Goal: Information Seeking & Learning: Learn about a topic

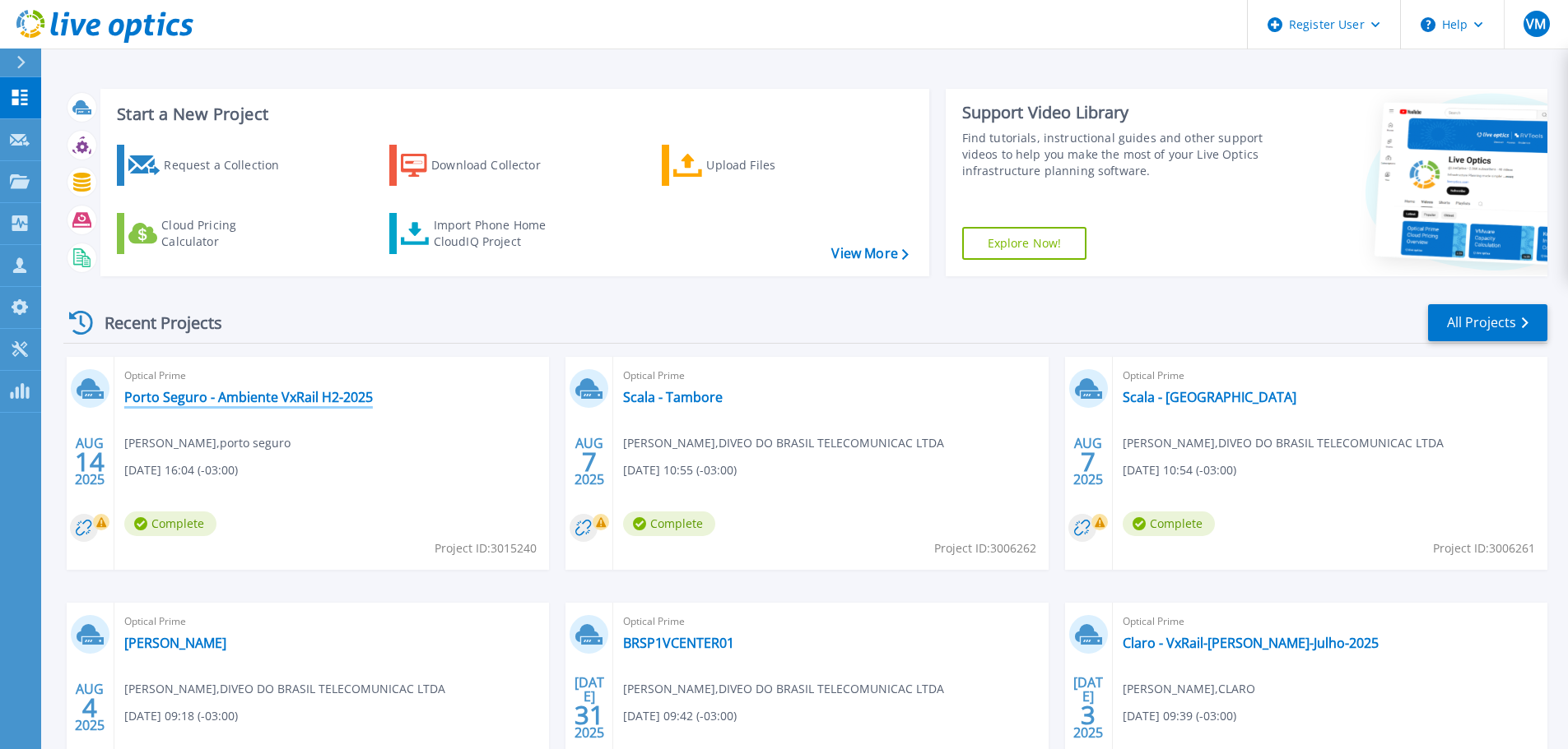
click at [272, 399] on link "Porto Seguro - Ambiente VxRail H2-2025" at bounding box center [248, 397] width 249 height 17
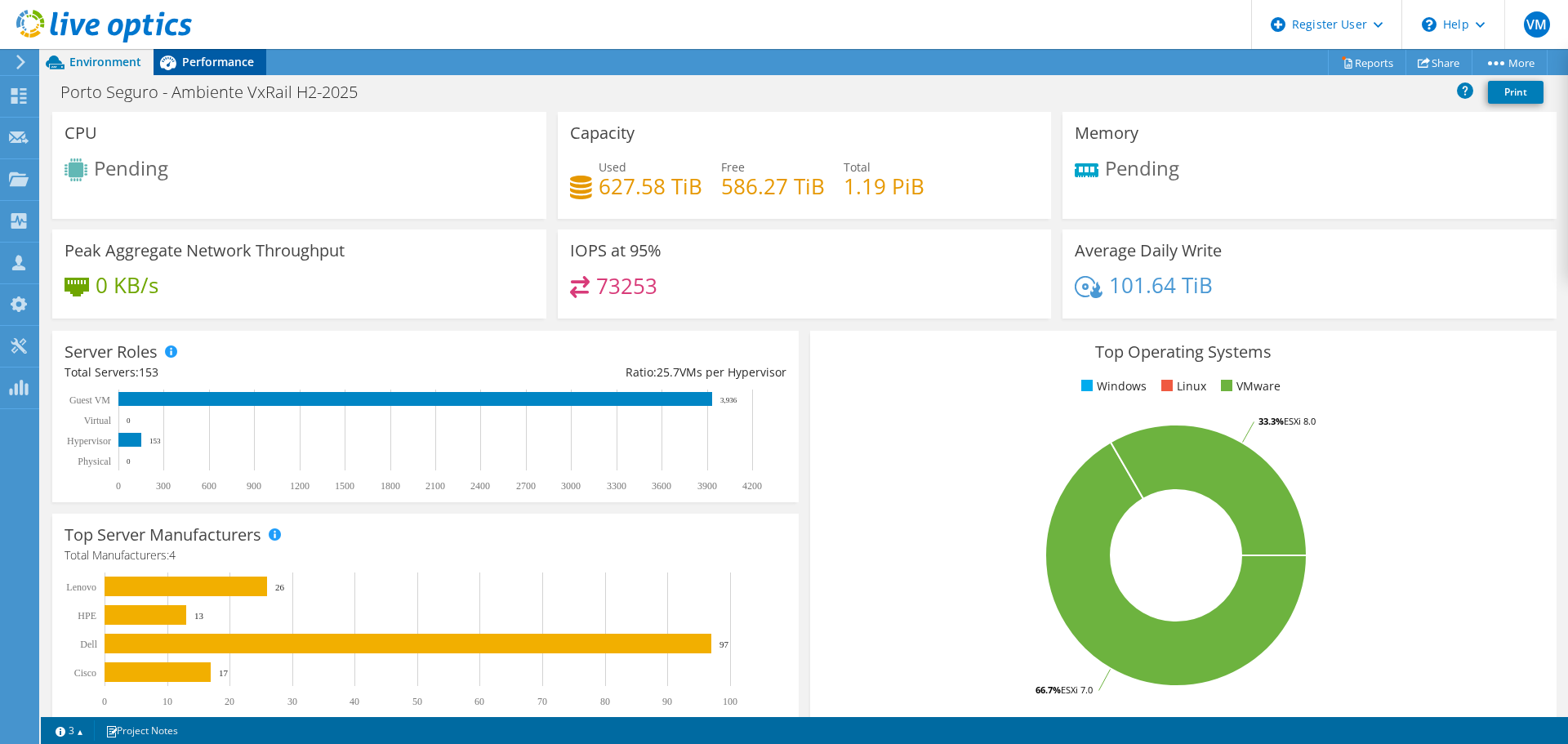
click at [212, 64] on span "Performance" at bounding box center [218, 61] width 72 height 16
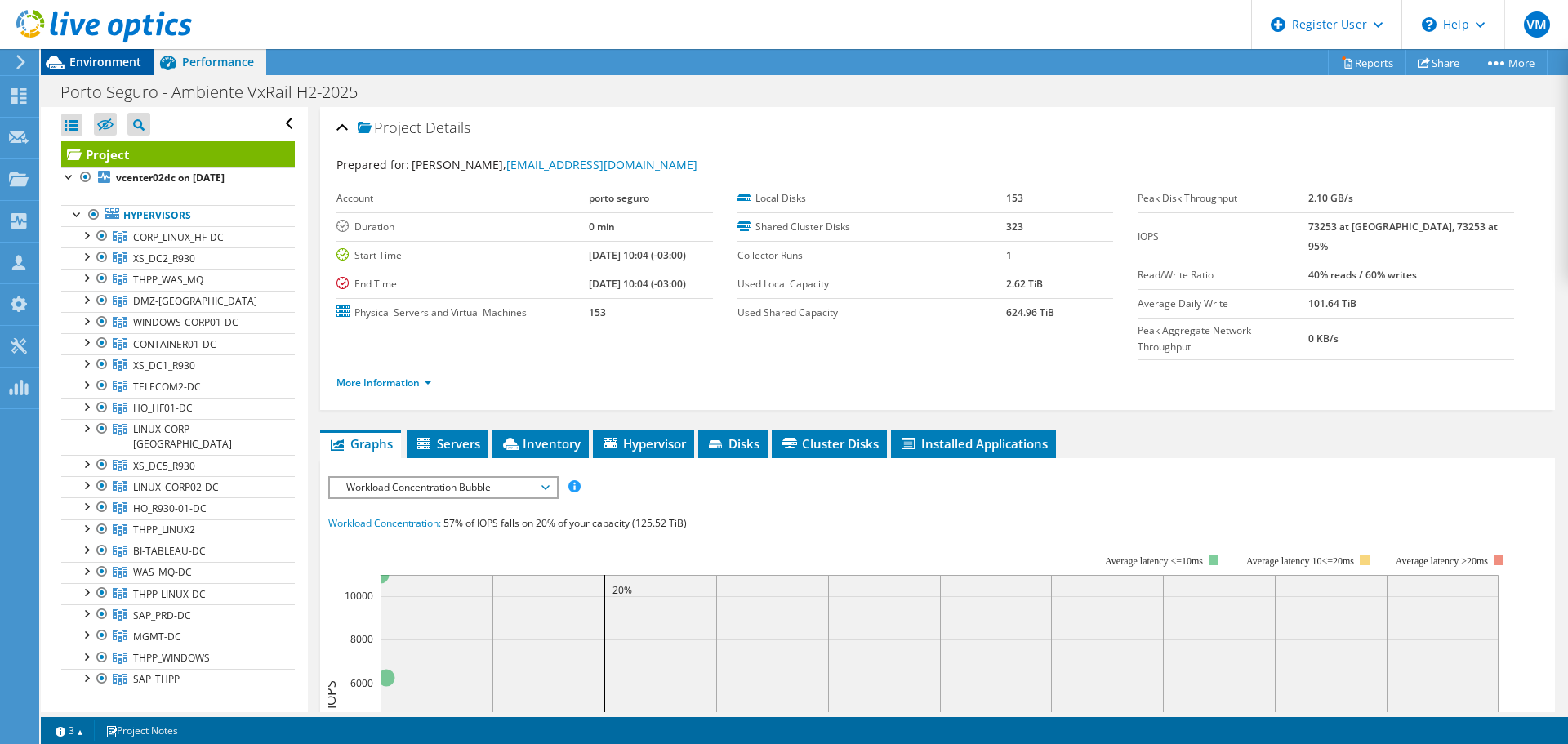
click at [126, 65] on span "Environment" at bounding box center [106, 61] width 72 height 16
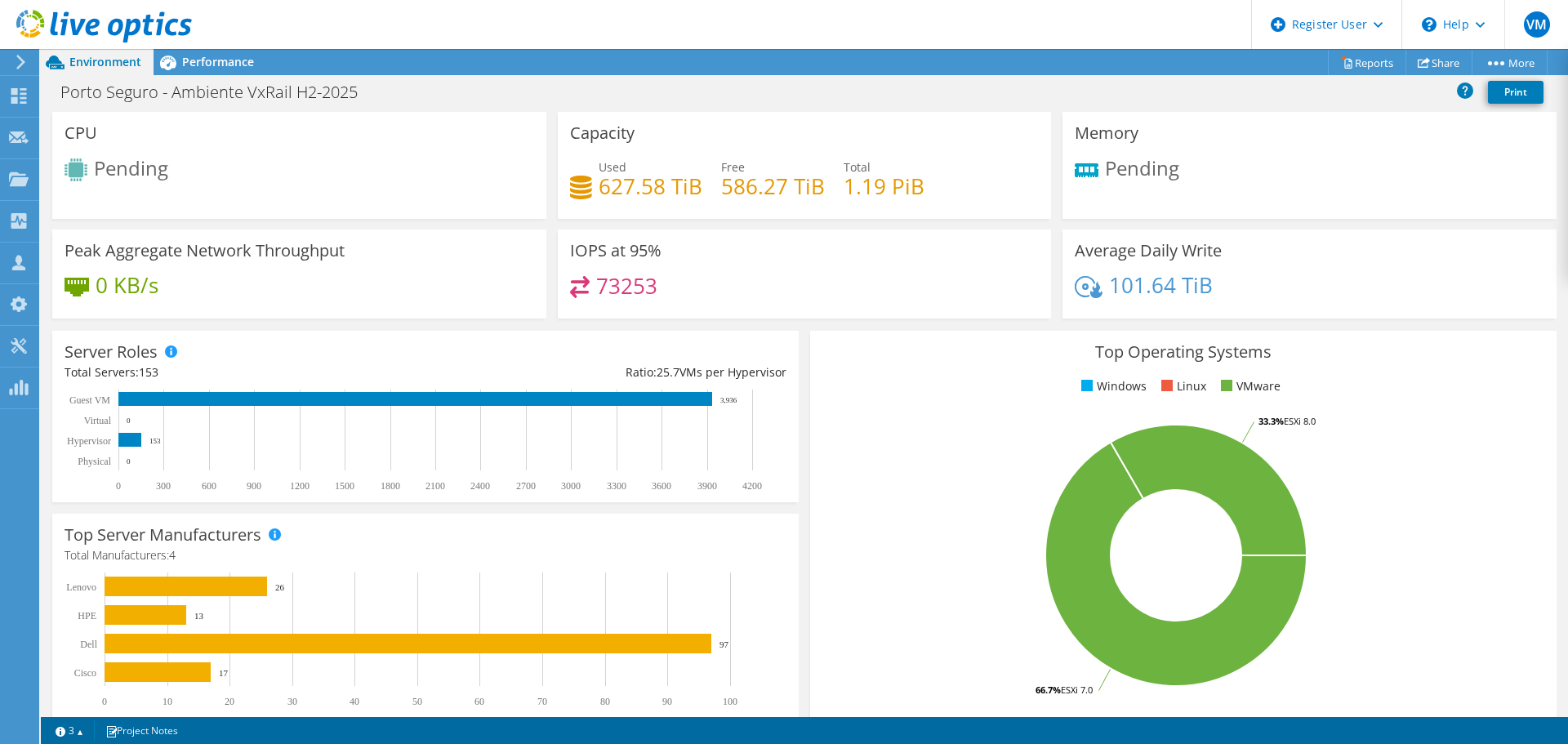
click at [126, 169] on span "Pending" at bounding box center [131, 168] width 75 height 27
drag, startPoint x: 100, startPoint y: 168, endPoint x: 218, endPoint y: 168, distance: 118.0
click at [218, 168] on div "Pending" at bounding box center [299, 172] width 470 height 27
click at [208, 70] on div "Performance" at bounding box center [209, 62] width 113 height 26
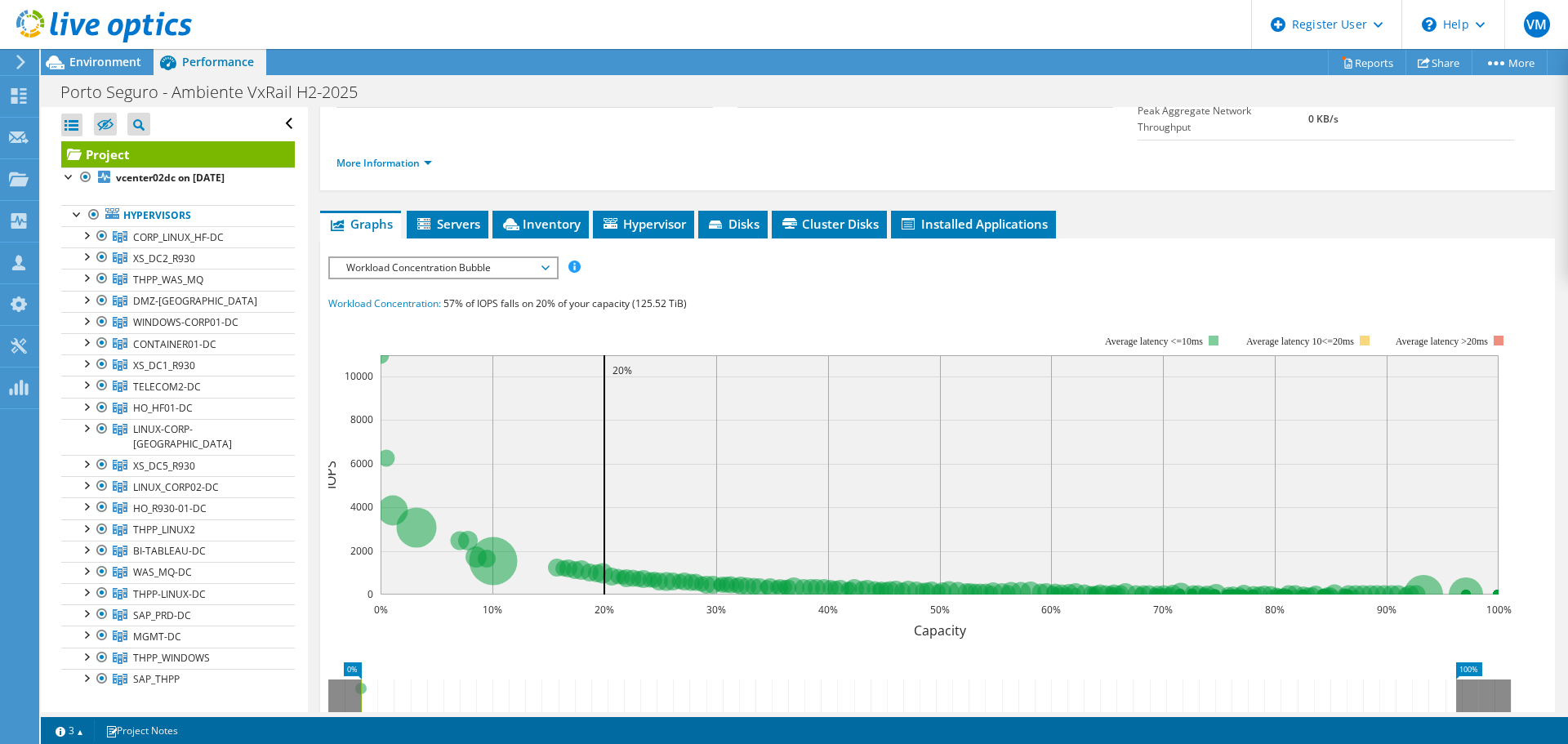
scroll to position [245, 0]
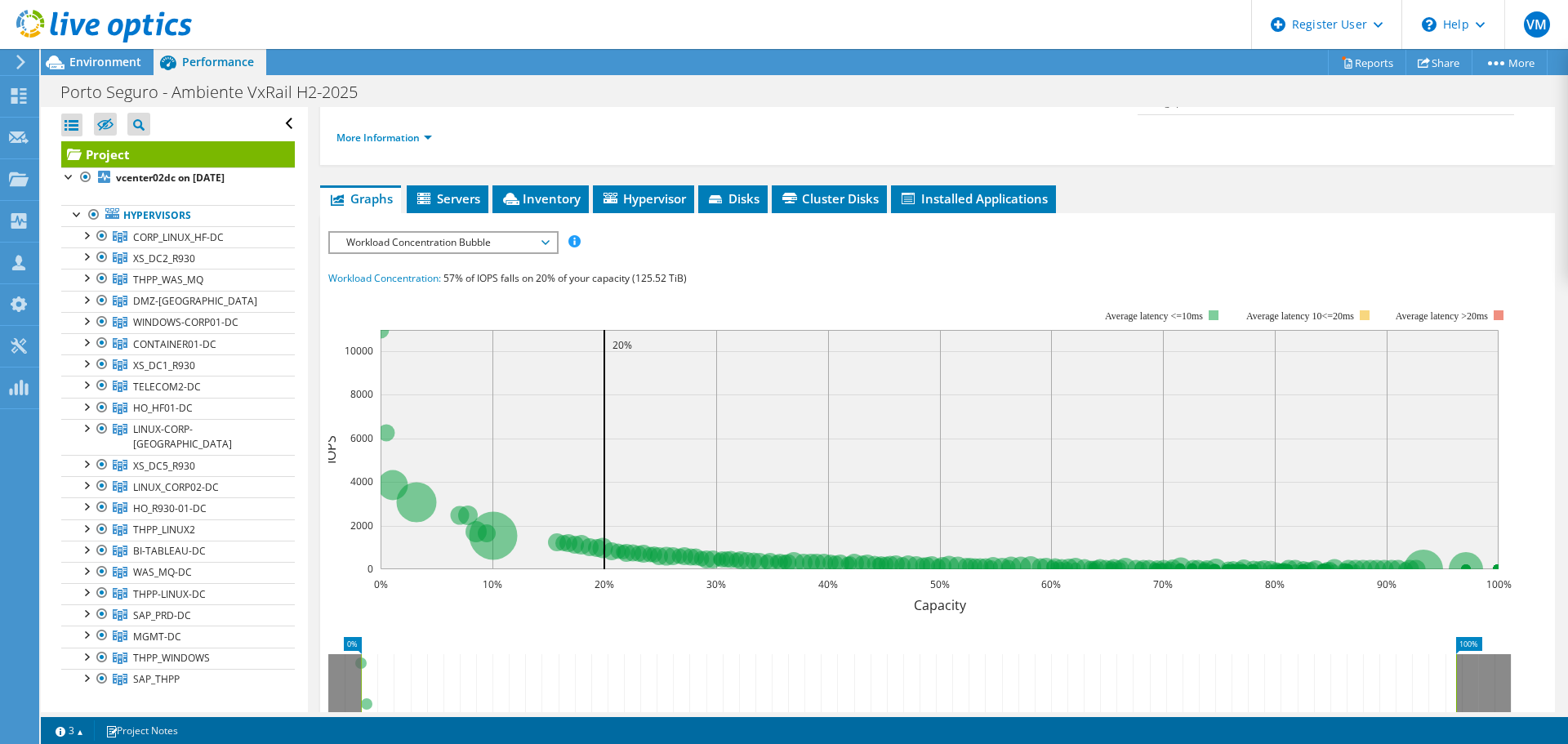
click at [459, 233] on span "Workload Concentration Bubble" at bounding box center [443, 242] width 210 height 19
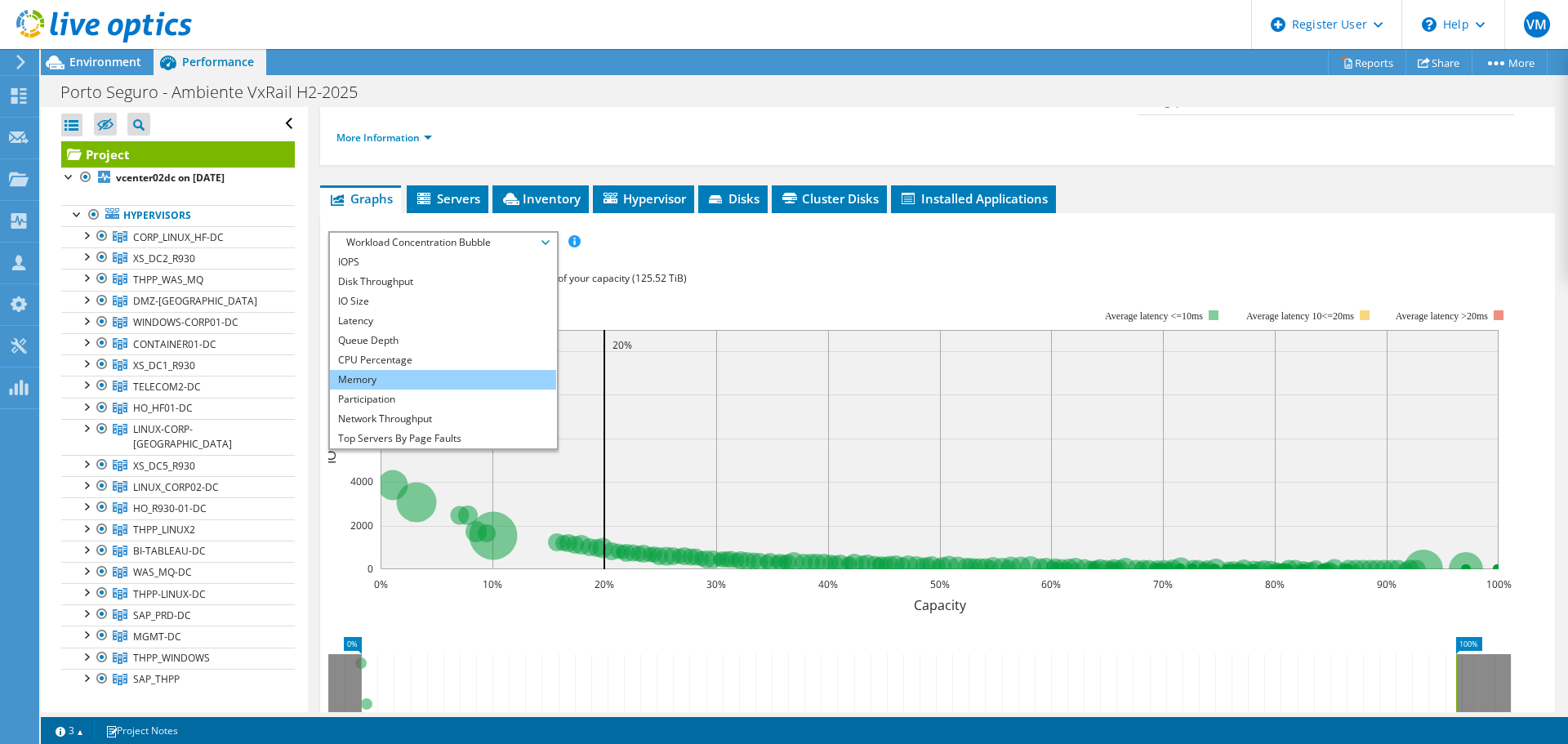
click at [395, 370] on li "Memory" at bounding box center [443, 380] width 226 height 19
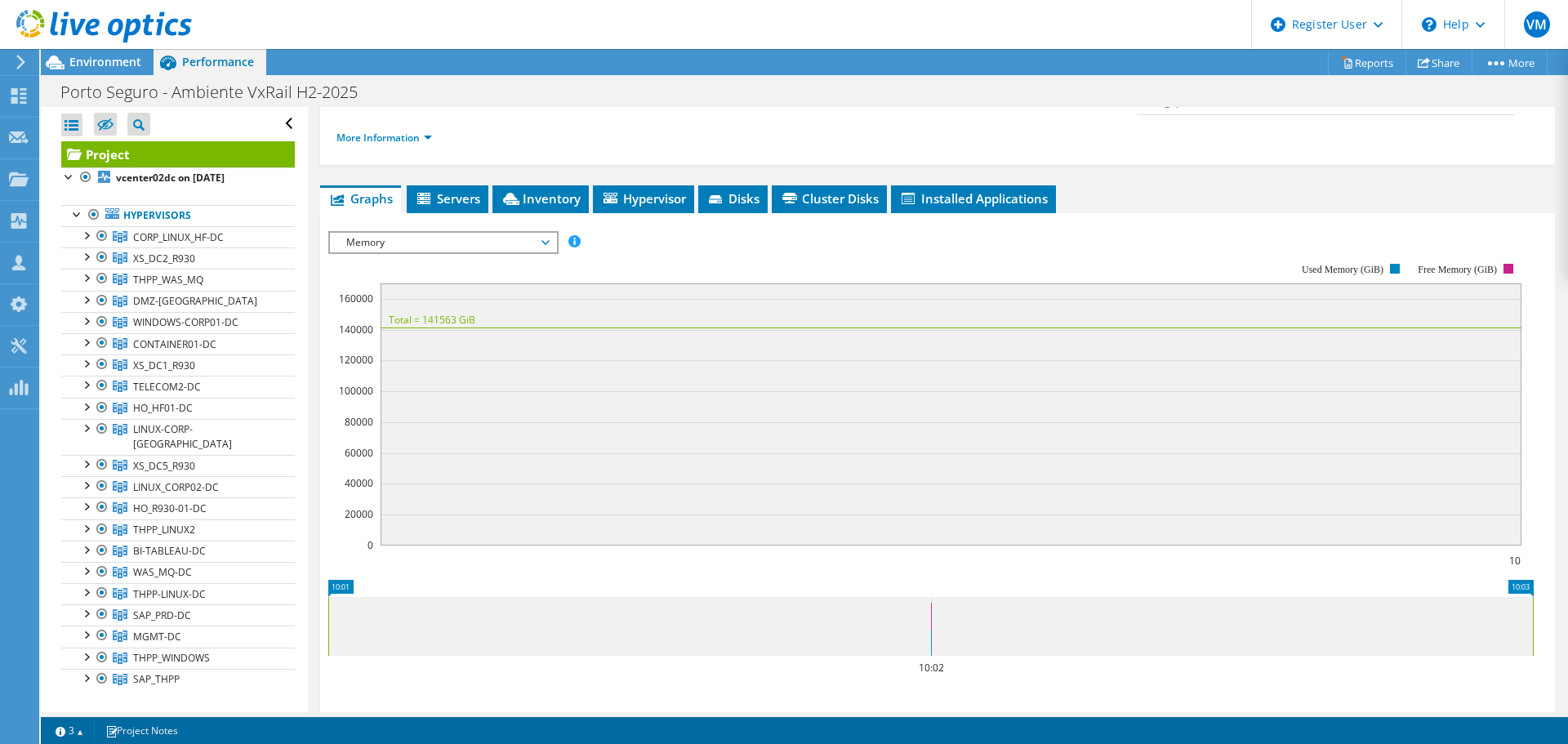
click at [395, 233] on span "Memory" at bounding box center [443, 242] width 210 height 19
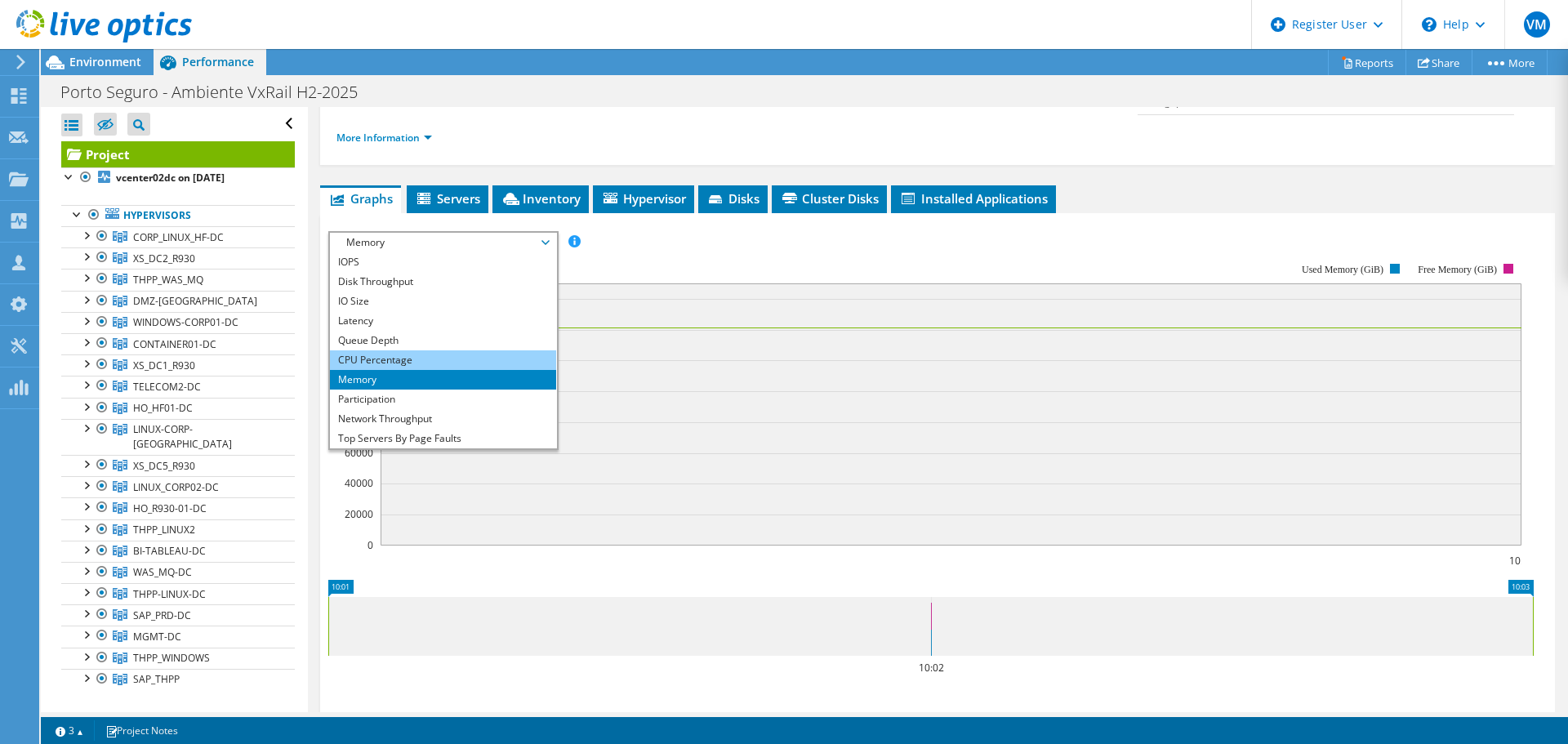
click at [381, 350] on li "CPU Percentage" at bounding box center [443, 359] width 226 height 19
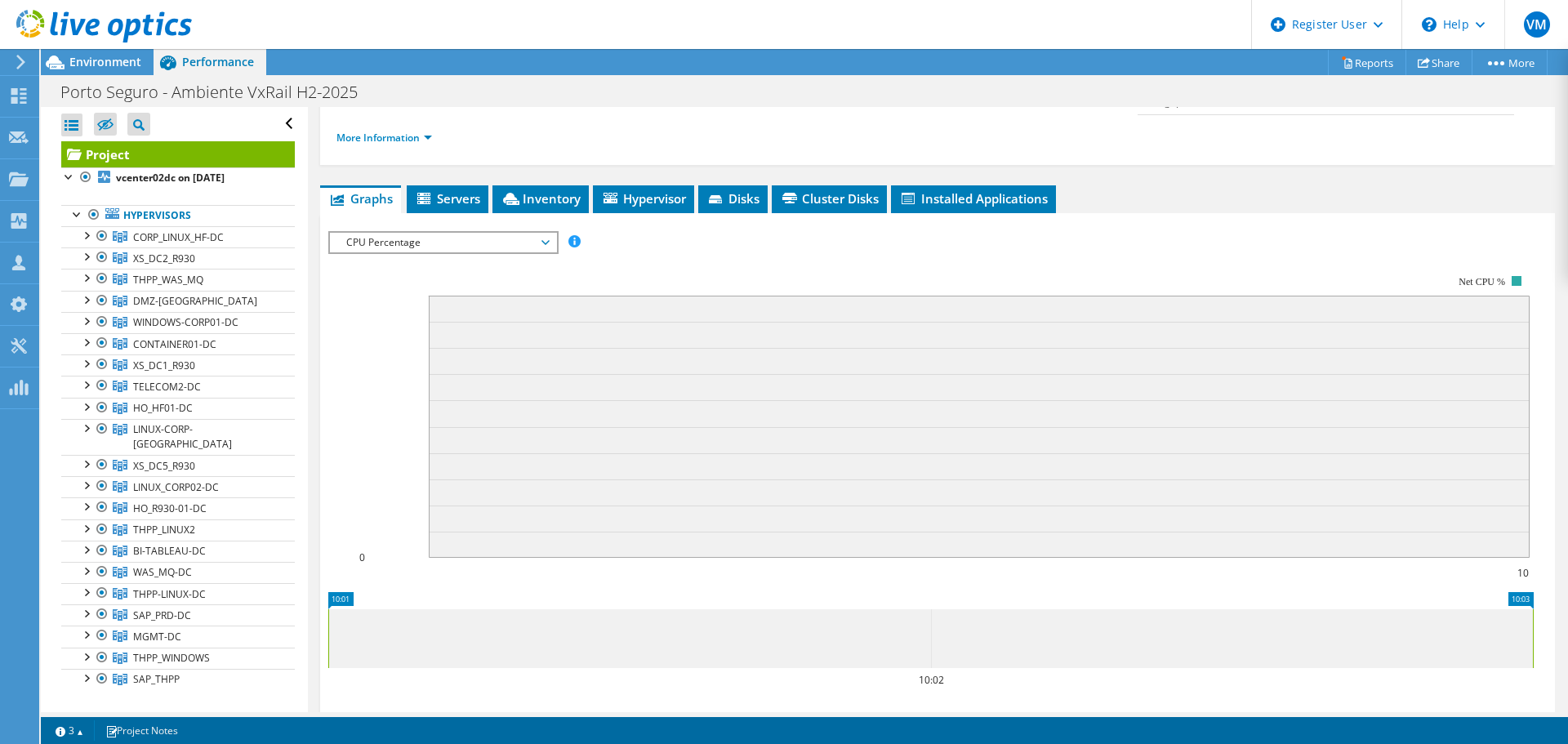
click at [390, 233] on span "CPU Percentage" at bounding box center [443, 242] width 210 height 19
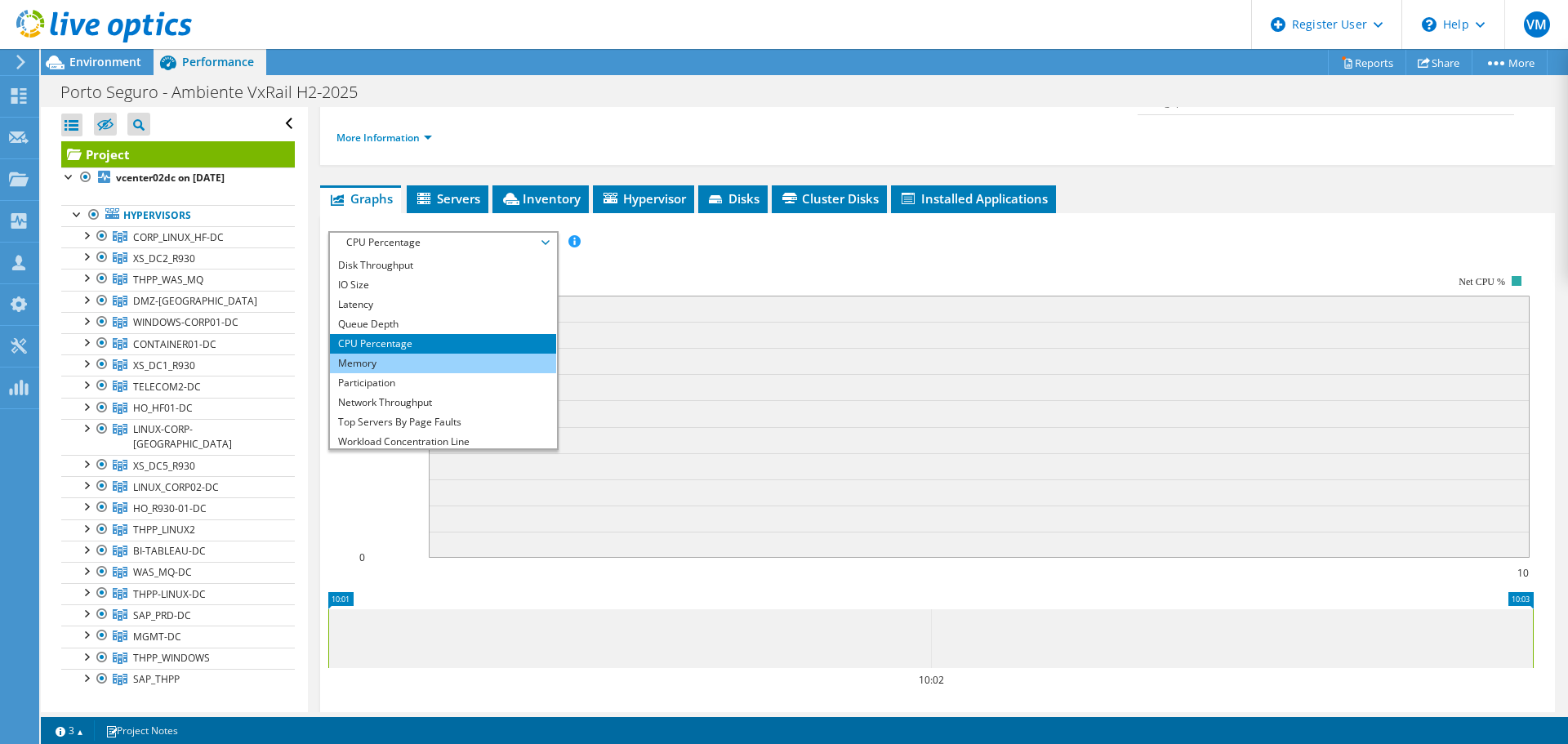
scroll to position [0, 0]
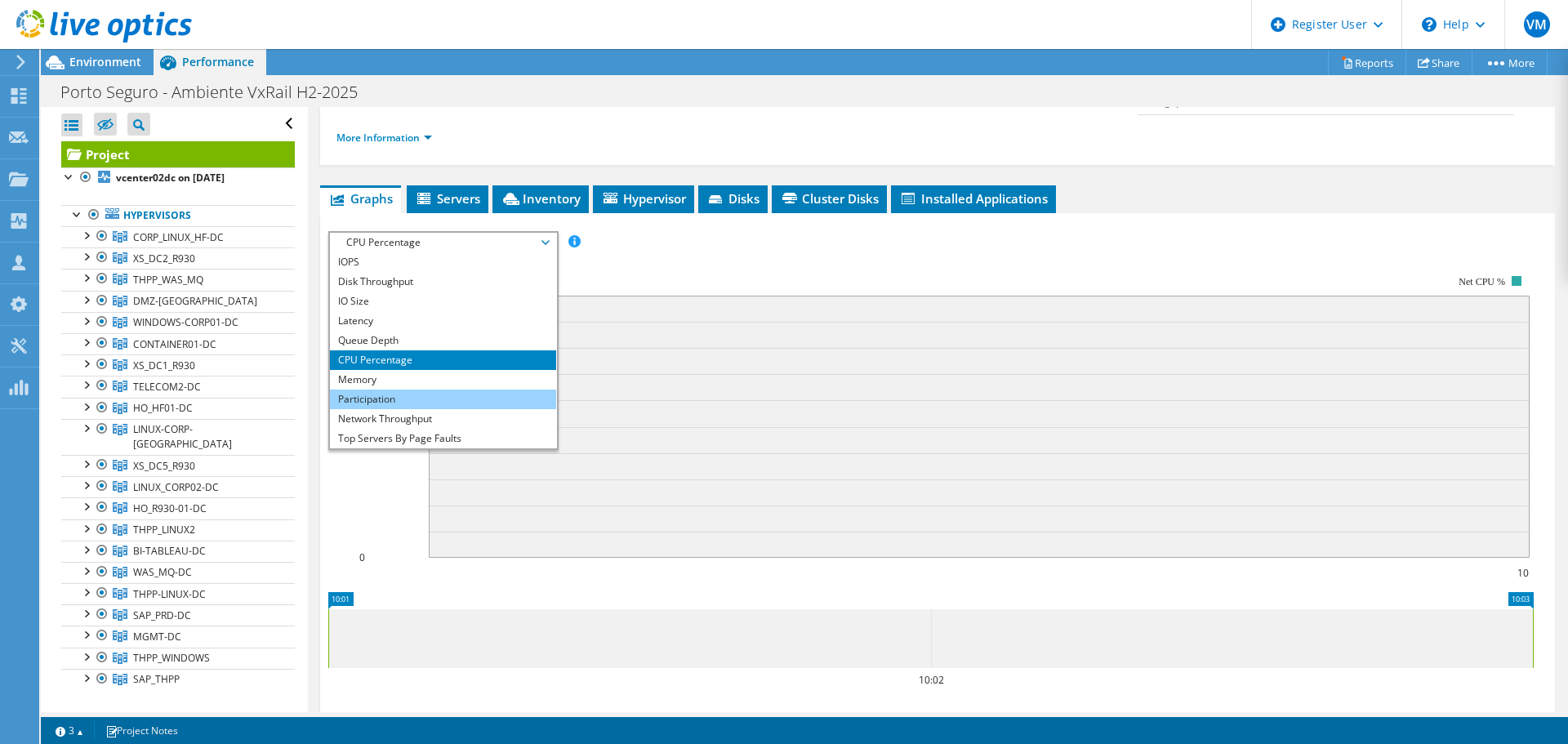
click at [383, 390] on li "Participation" at bounding box center [443, 399] width 226 height 19
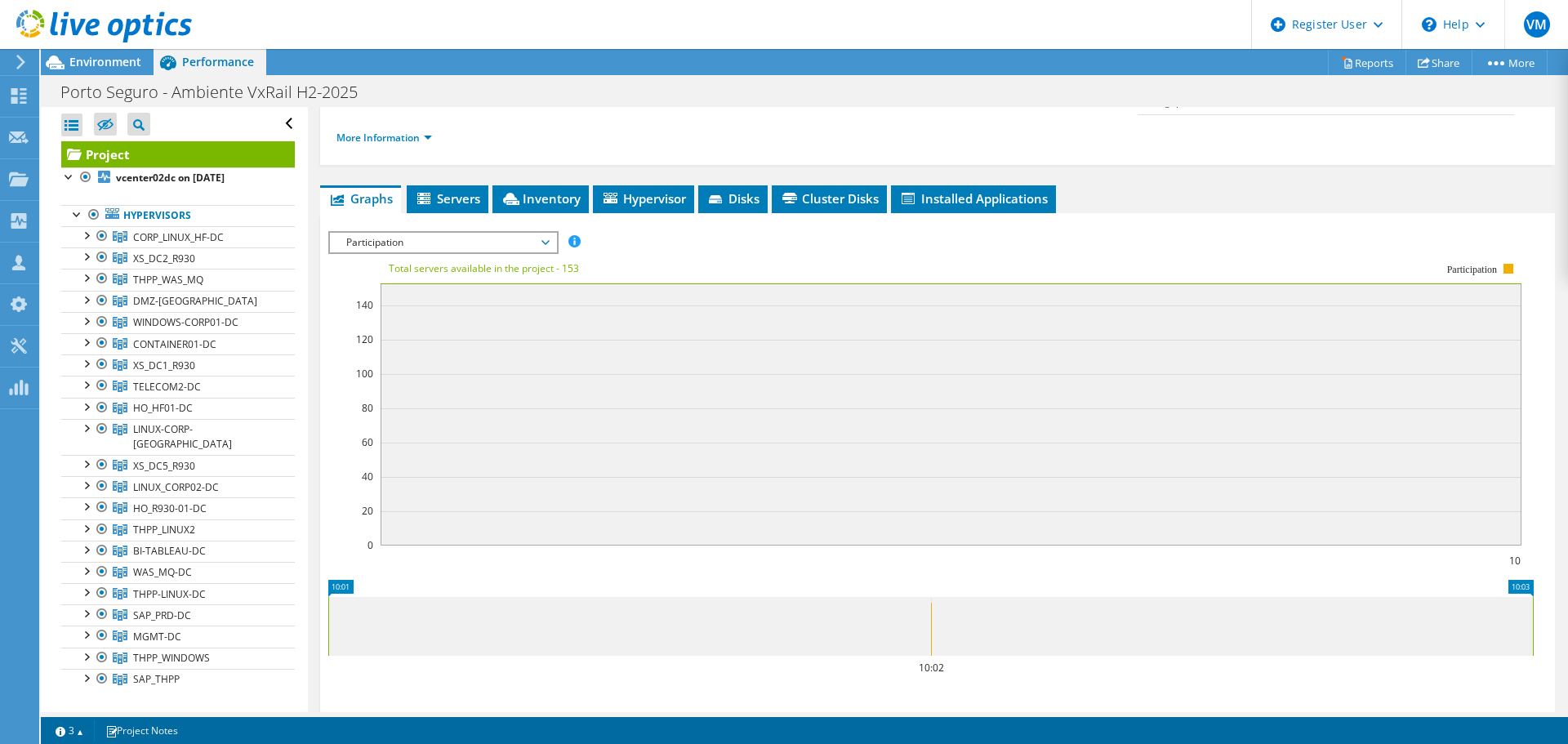
click at [379, 233] on span "Participation" at bounding box center [443, 242] width 210 height 19
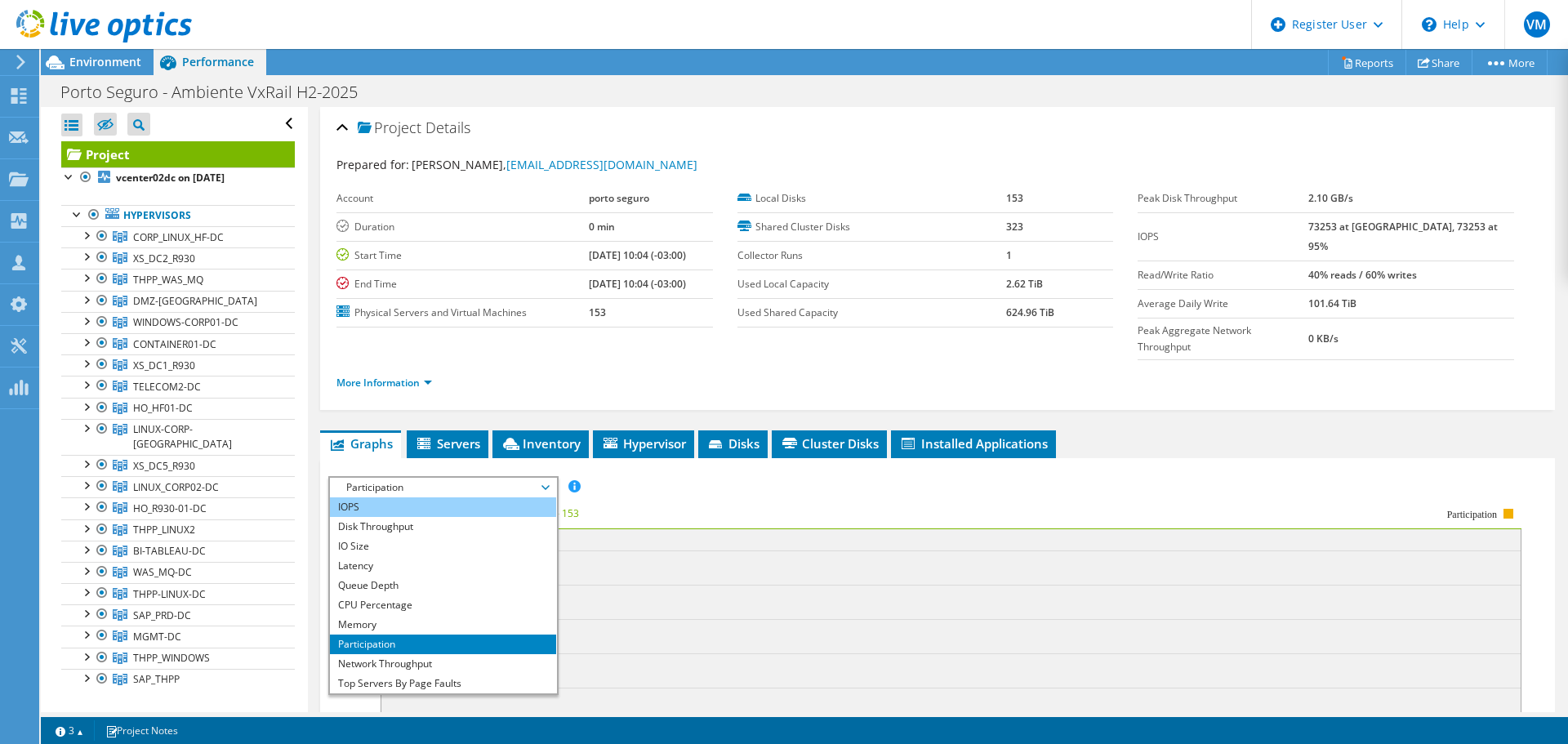
click at [384, 498] on li "IOPS" at bounding box center [443, 507] width 226 height 19
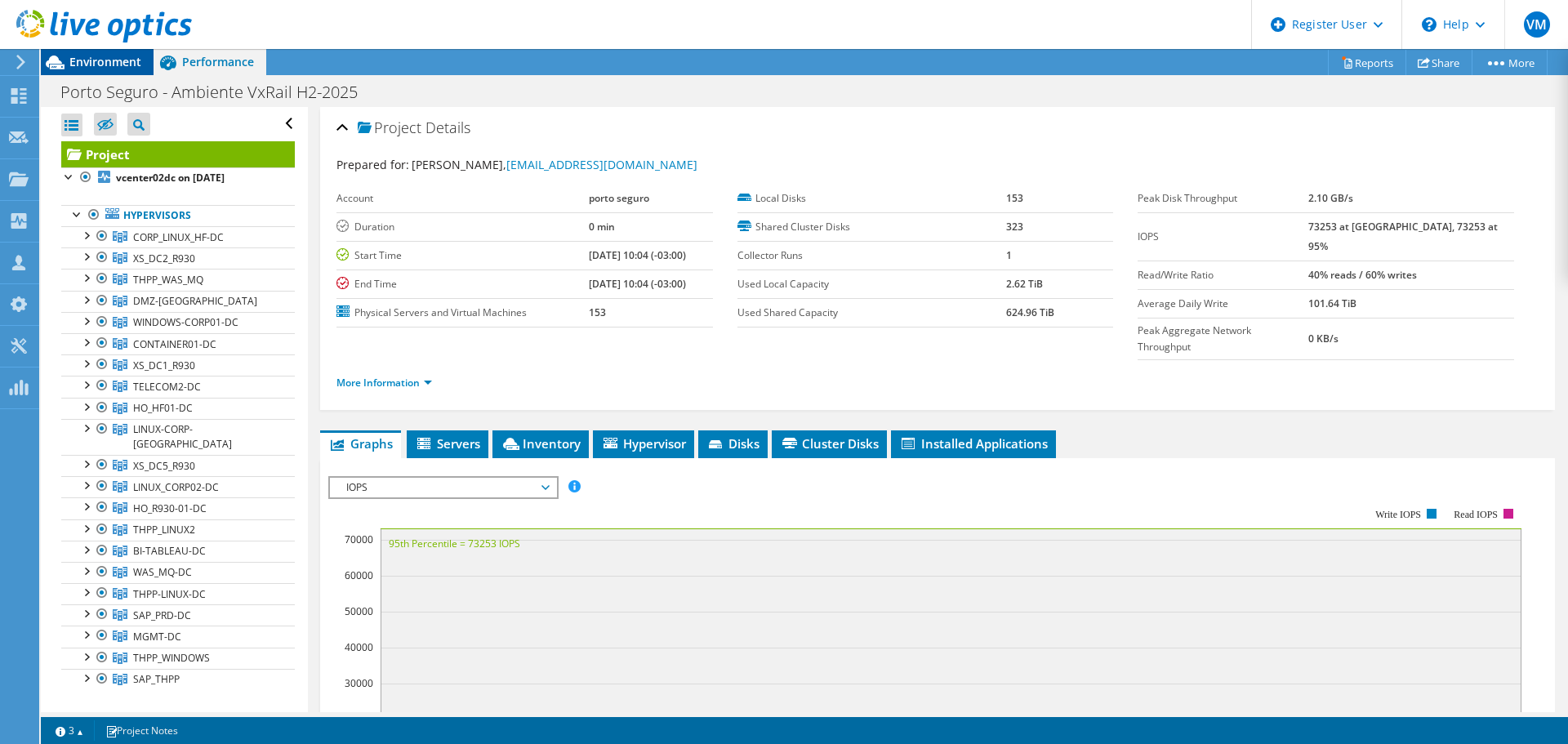
click at [114, 68] on span "Environment" at bounding box center [106, 61] width 72 height 16
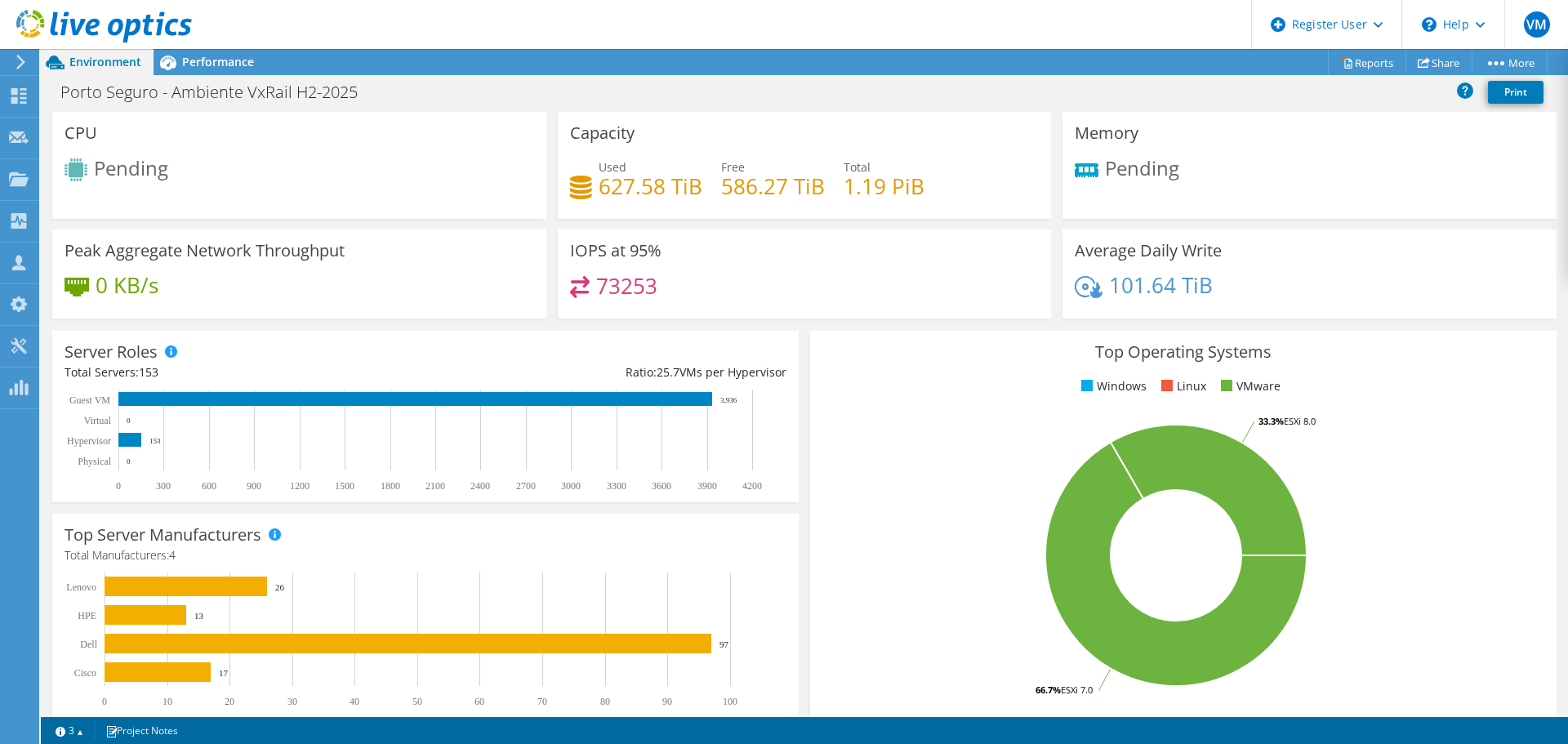
click at [859, 373] on div "Top Operating Systems Windows Linux VMware 66.7% ESXi 7.0 33.3% ESXi 8.0" at bounding box center [1183, 526] width 746 height 391
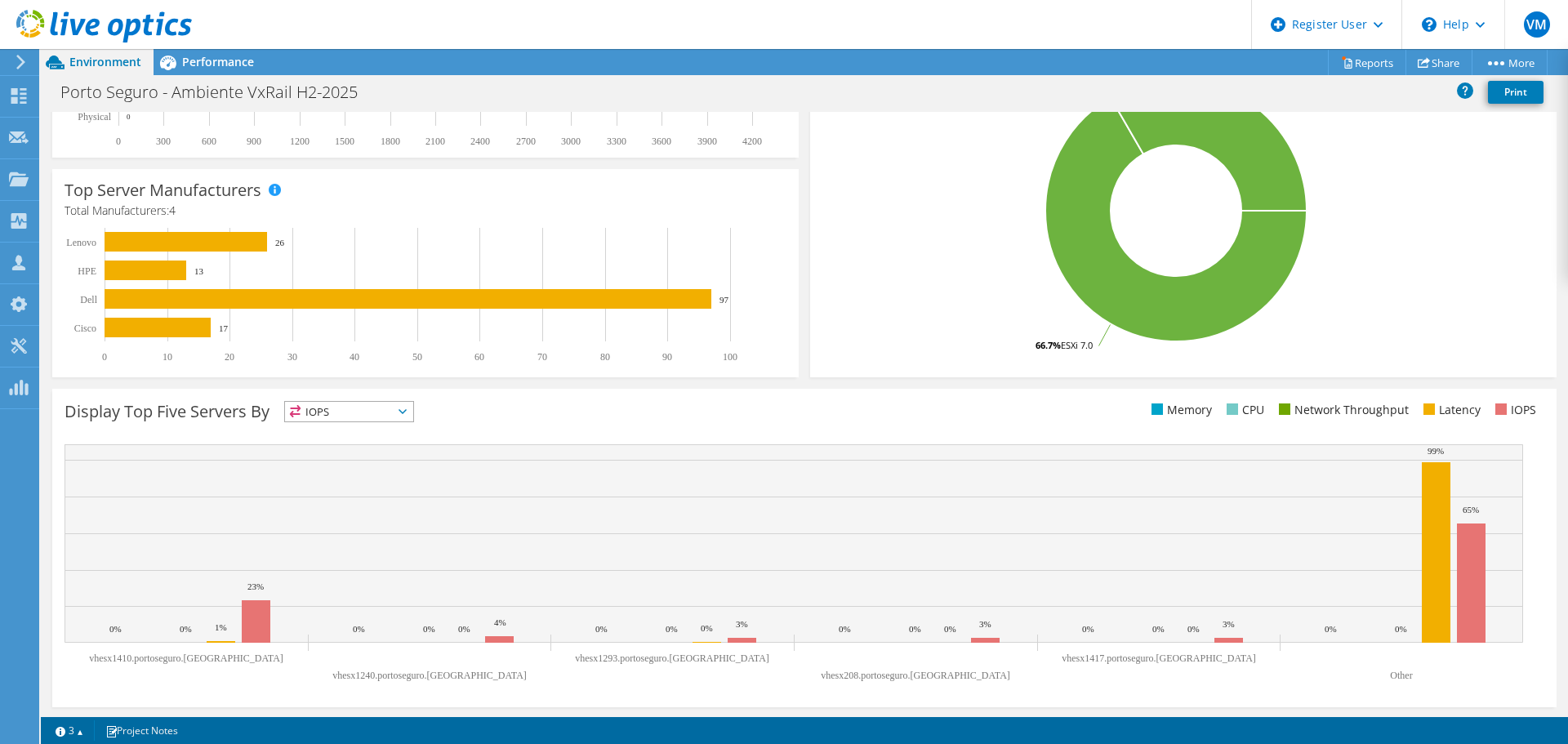
scroll to position [346, 0]
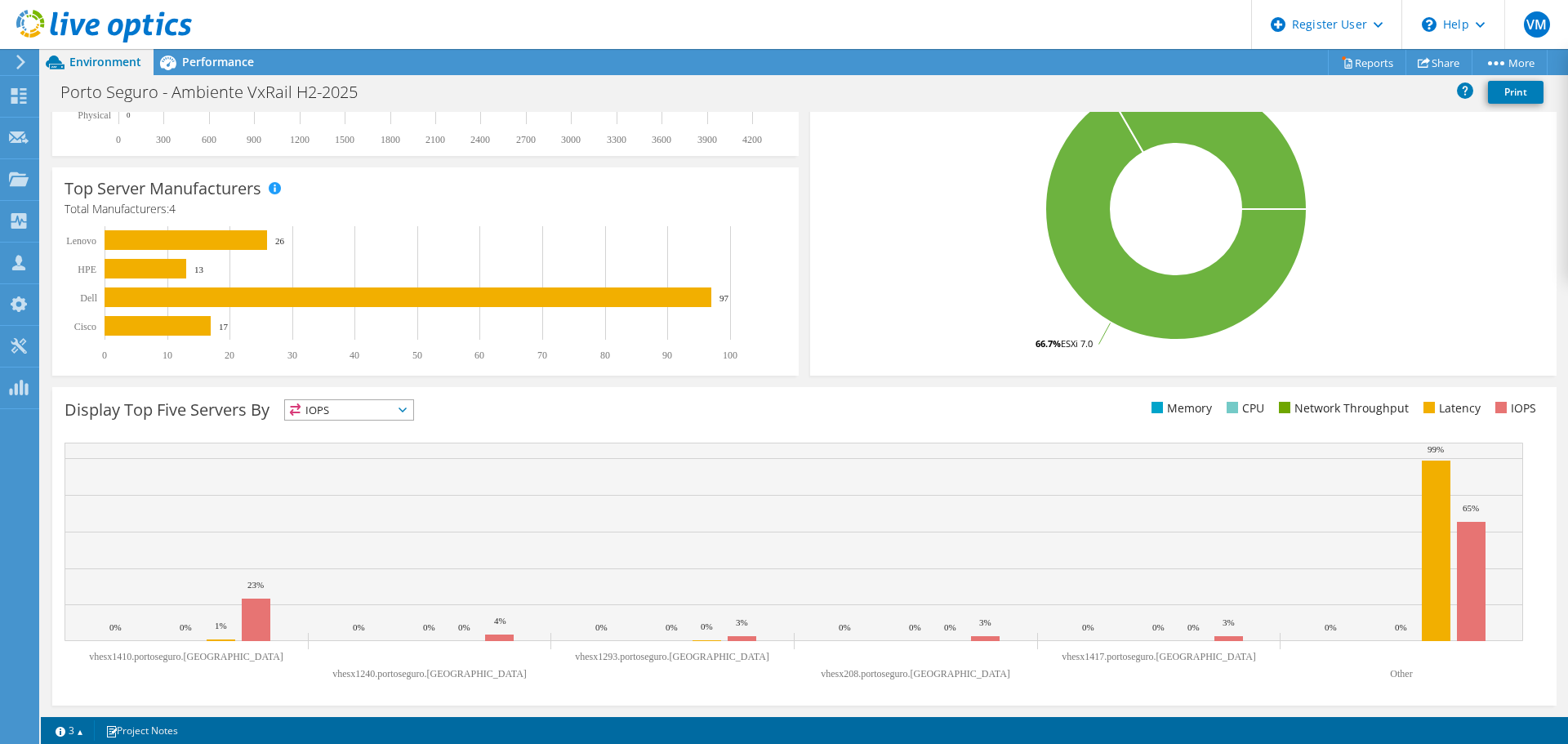
click at [848, 414] on ul "Memory CPU Network Throughput Latency IOPS" at bounding box center [1175, 409] width 740 height 18
click at [386, 410] on span "IOPS" at bounding box center [348, 410] width 128 height 19
click at [367, 450] on li "Memory" at bounding box center [348, 454] width 128 height 23
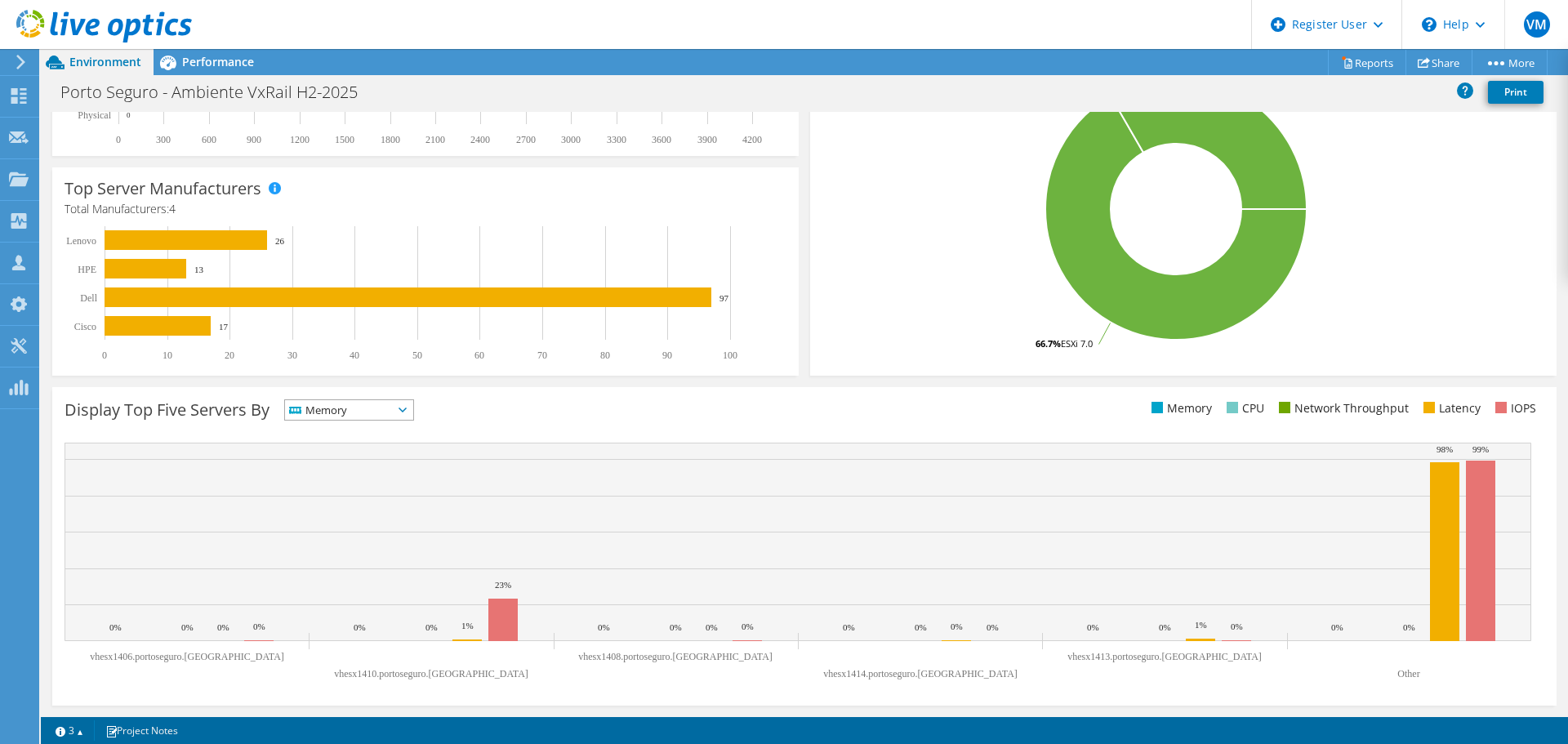
click at [370, 408] on span "Memory" at bounding box center [338, 410] width 108 height 19
click at [363, 480] on li "CPU" at bounding box center [348, 477] width 128 height 23
click at [364, 411] on span "CPU" at bounding box center [338, 410] width 108 height 19
click at [354, 431] on li "IOPS" at bounding box center [348, 431] width 128 height 23
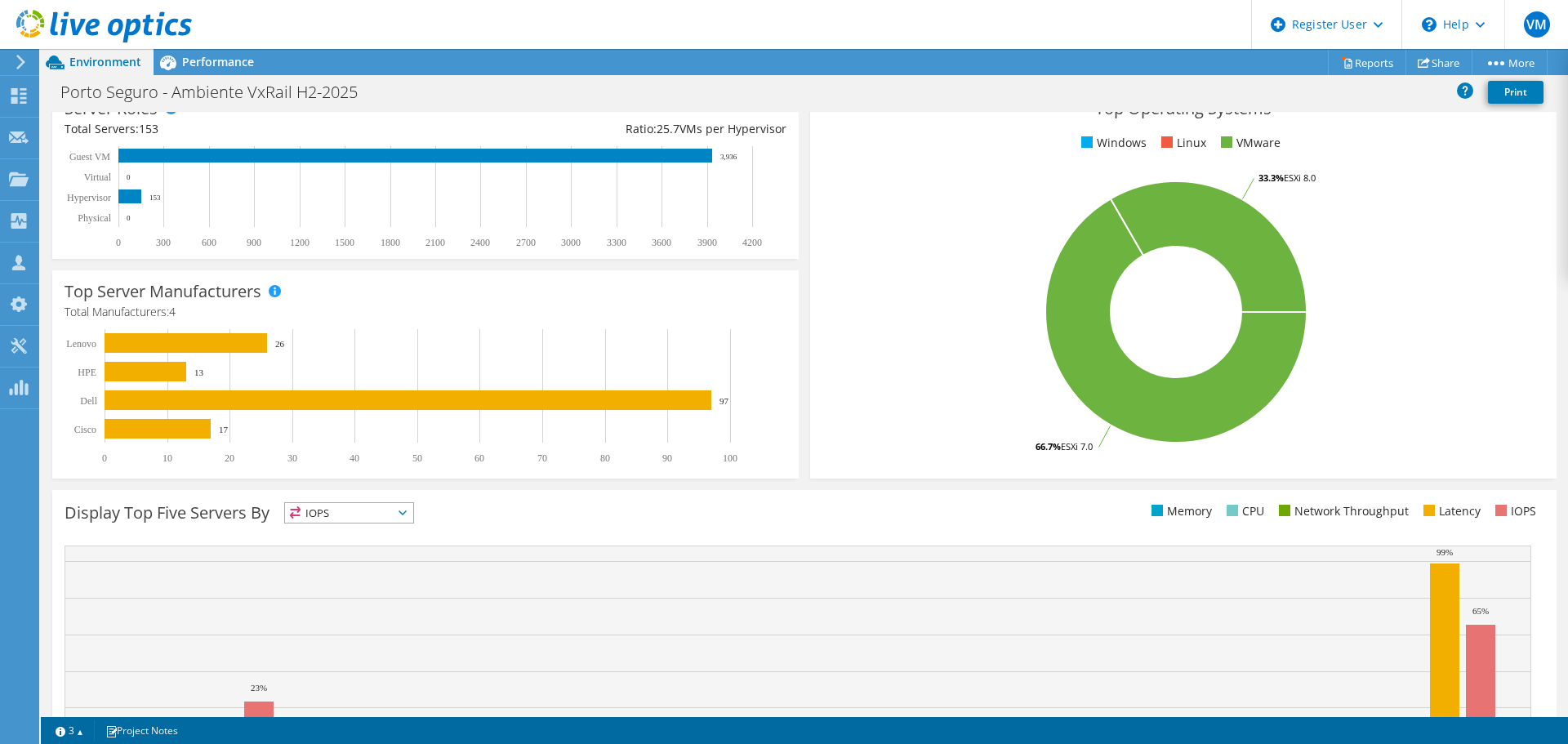
scroll to position [183, 0]
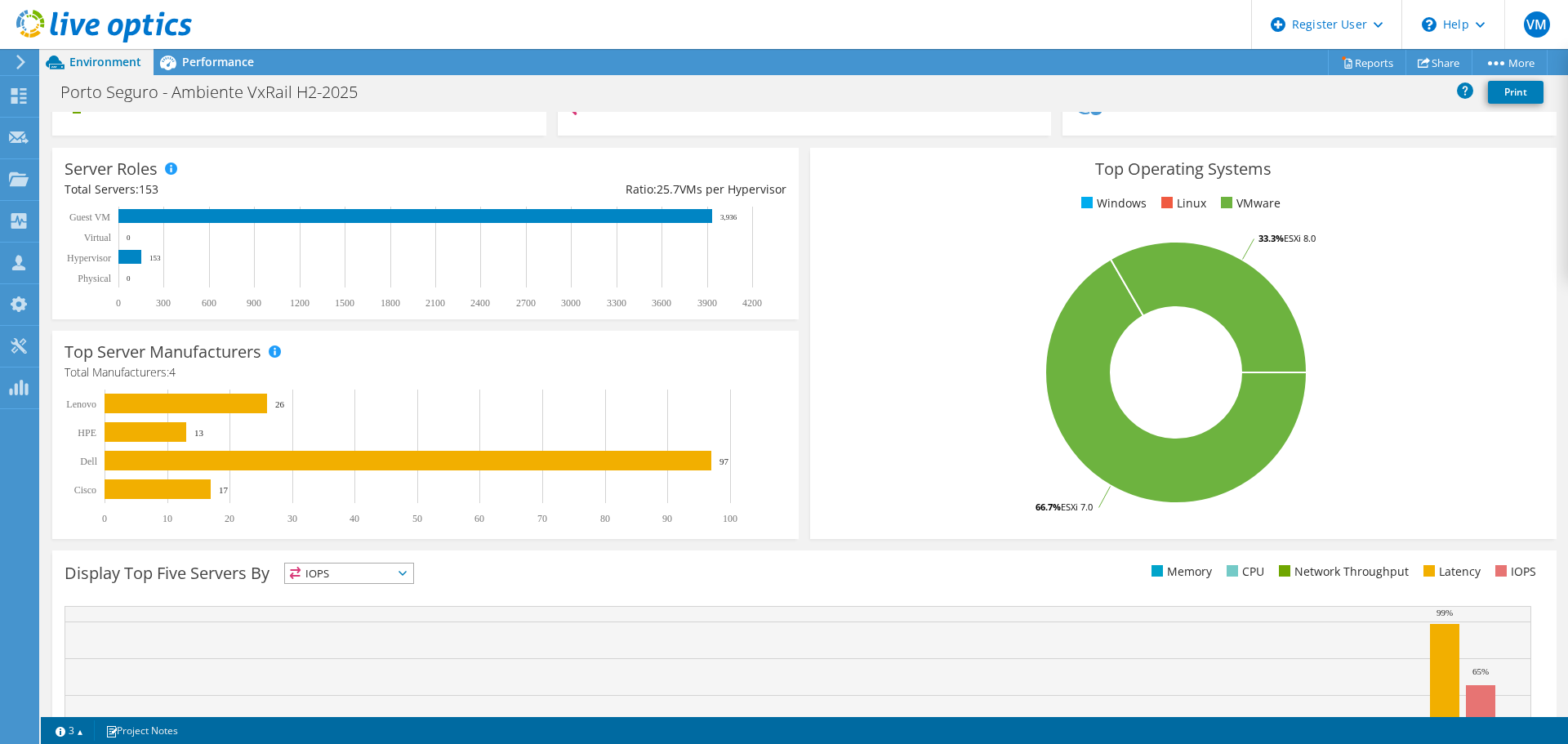
click at [772, 364] on h4 "Total Manufacturers: 4" at bounding box center [426, 372] width 722 height 18
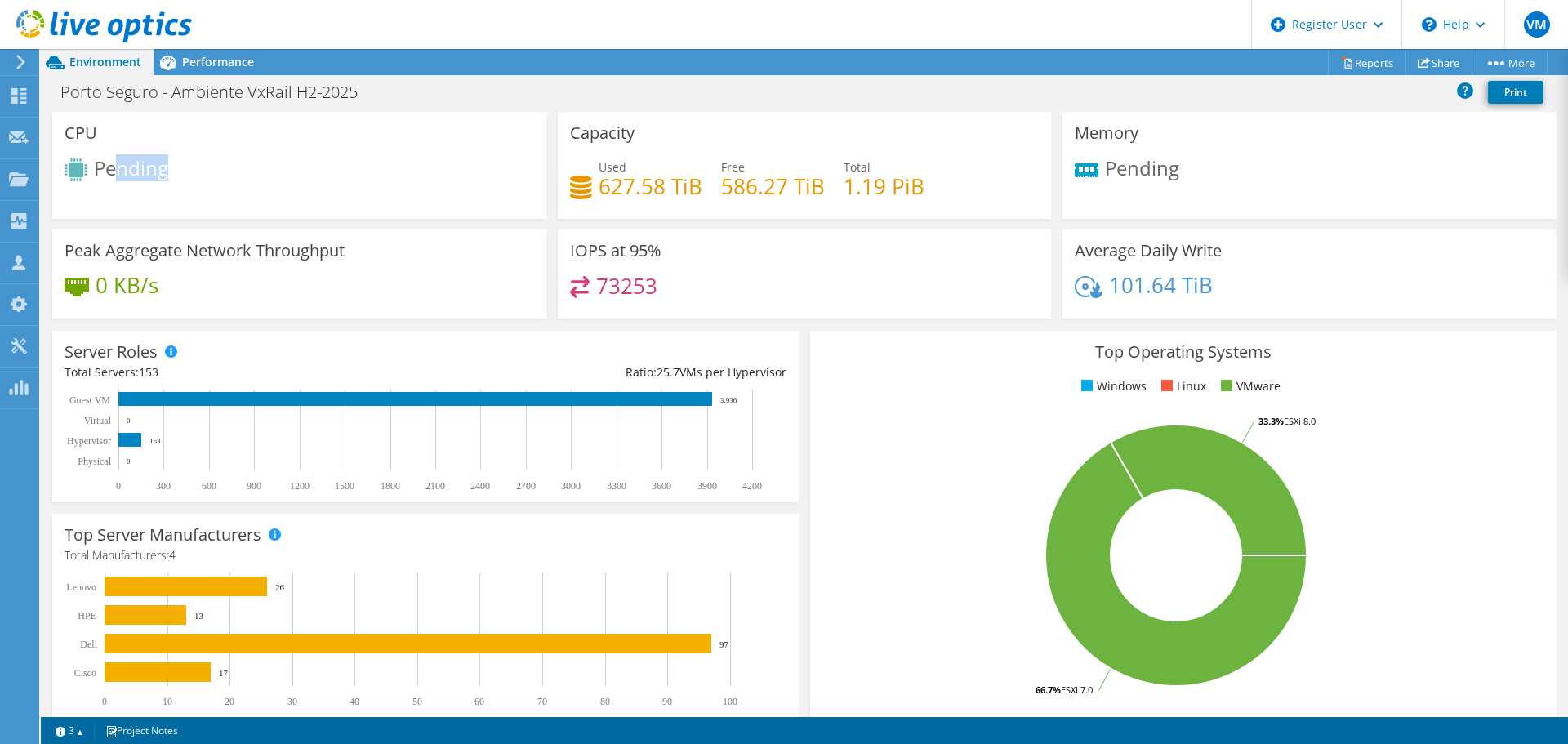
drag, startPoint x: 112, startPoint y: 168, endPoint x: 211, endPoint y: 173, distance: 99.1
click at [211, 173] on div "Pending" at bounding box center [299, 172] width 470 height 27
click at [209, 57] on span "Performance" at bounding box center [218, 61] width 72 height 16
